Goal: Information Seeking & Learning: Learn about a topic

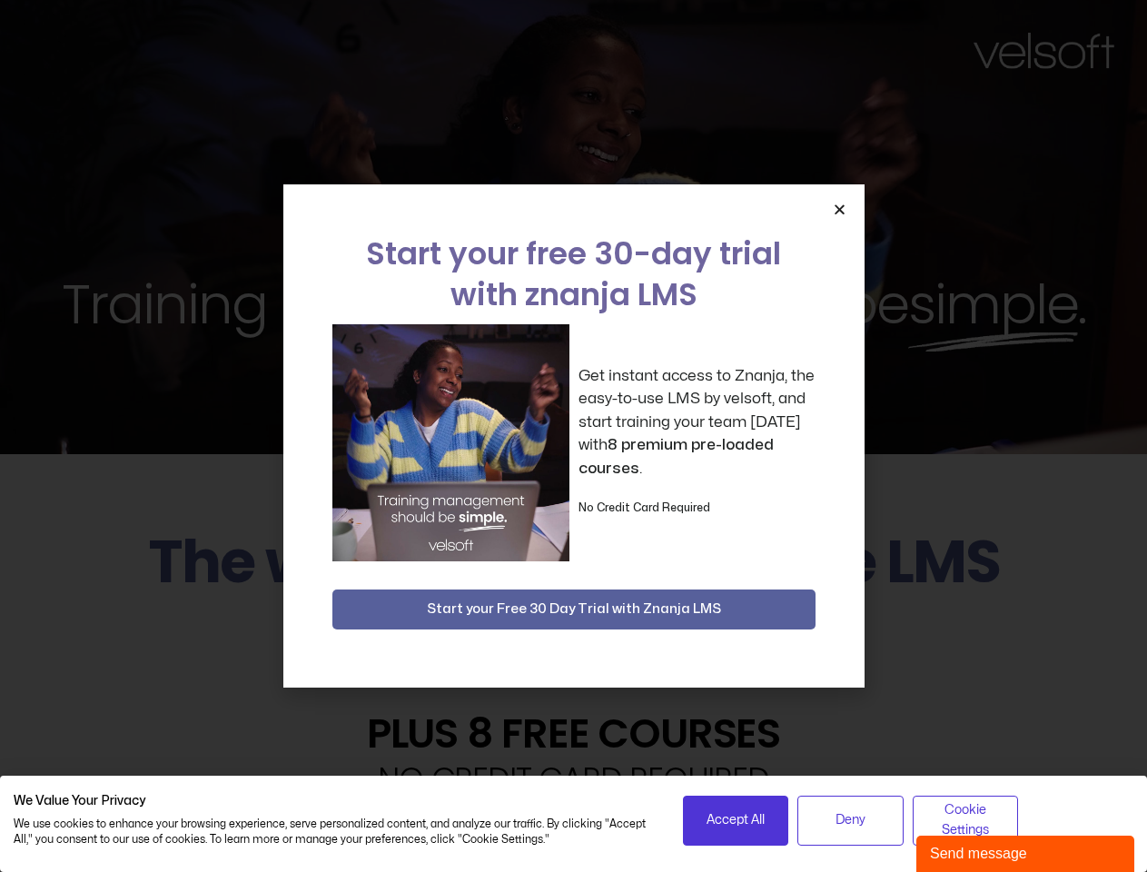
click at [573, 436] on div "Get instant access to Znanja, the easy-to-use LMS by velsoft, and start trainin…" at bounding box center [573, 442] width 483 height 237
click at [839, 209] on icon "Close" at bounding box center [840, 209] width 14 height 14
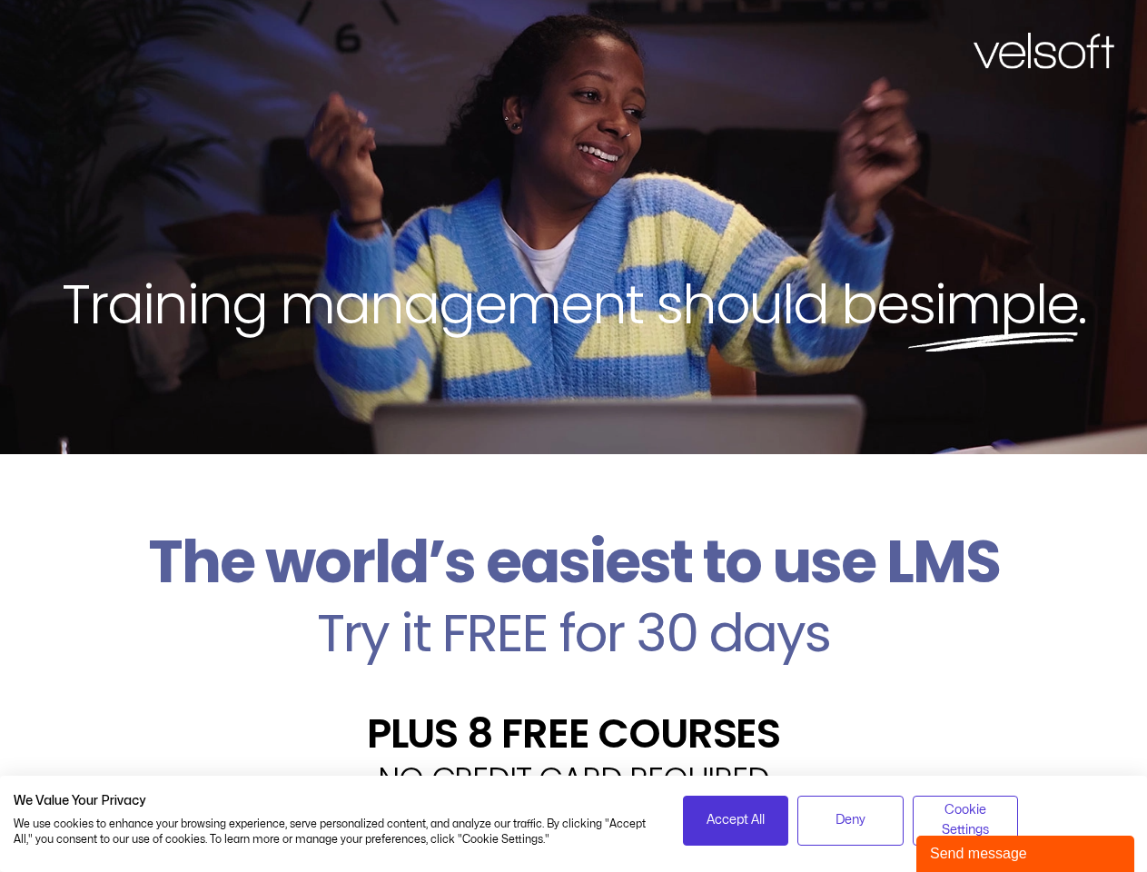
click at [574, 609] on h2 "Try it FREE for 30 days" at bounding box center [574, 633] width 1120 height 53
click at [736, 820] on span "Accept All" at bounding box center [735, 820] width 58 height 20
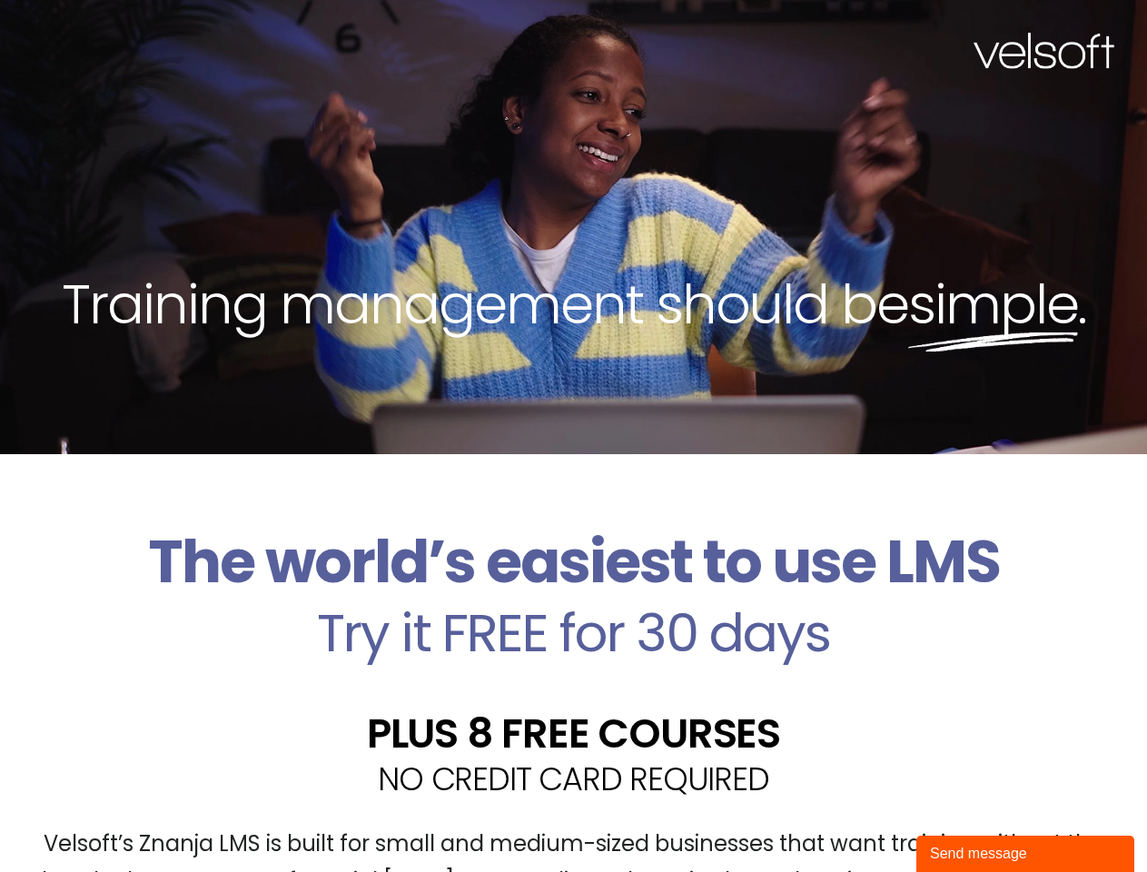
click at [850, 820] on div "Velsoft’s Znanja LMS is built for small and medium-sized businesses that want t…" at bounding box center [574, 870] width 1120 height 133
click at [965, 820] on div "Velsoft’s Znanja LMS is built for small and medium-sized businesses that want t…" at bounding box center [574, 870] width 1120 height 133
click at [1025, 854] on div "Send message" at bounding box center [1025, 854] width 191 height 22
